Goal: Information Seeking & Learning: Find specific fact

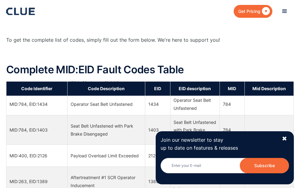
scroll to position [92, 0]
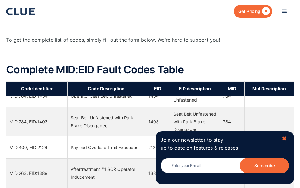
click at [285, 138] on div "✖" at bounding box center [284, 139] width 5 height 8
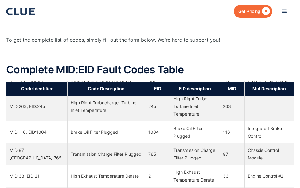
scroll to position [12966, 0]
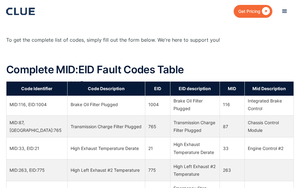
drag, startPoint x: 42, startPoint y: 118, endPoint x: 8, endPoint y: 117, distance: 34.1
copy td "MID:82, EID:878"
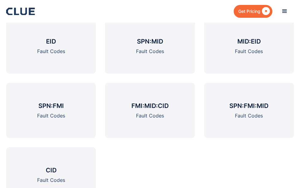
scroll to position [874, 0]
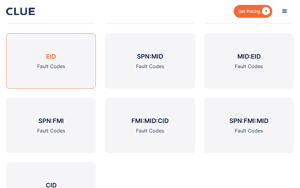
click at [49, 52] on h3 "EID" at bounding box center [51, 56] width 10 height 9
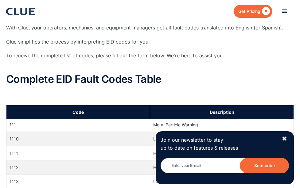
scroll to position [2612, 0]
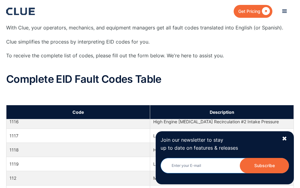
click at [174, 165] on input "Newsletter" at bounding box center [225, 165] width 128 height 15
type input "W"
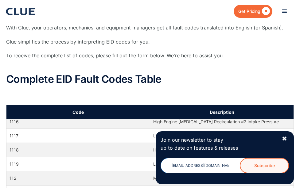
type input "wildwes77991@yahoo.com"
click at [263, 165] on input "Subscribe" at bounding box center [264, 165] width 49 height 15
type input "Please wait..."
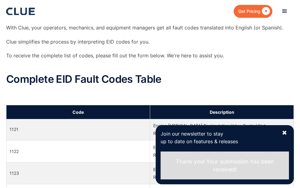
scroll to position [2704, 0]
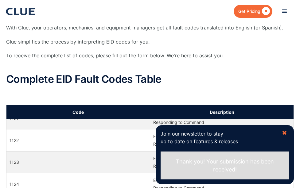
click at [285, 132] on div "✖" at bounding box center [284, 133] width 5 height 8
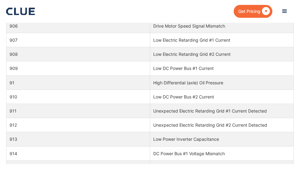
scroll to position [38717, 0]
